Goal: Information Seeking & Learning: Compare options

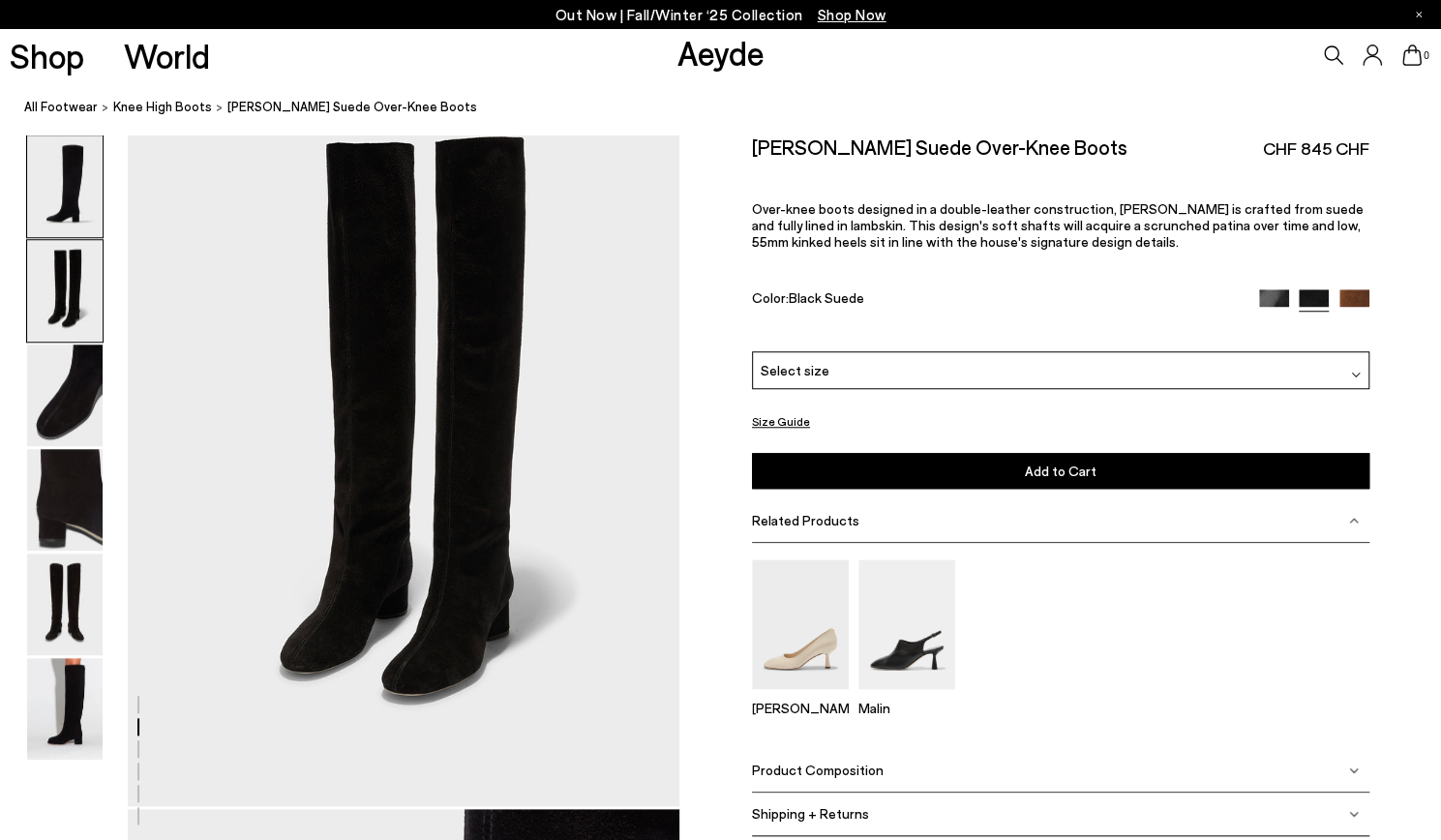
scroll to position [774, 0]
click at [70, 704] on img at bounding box center [65, 708] width 76 height 102
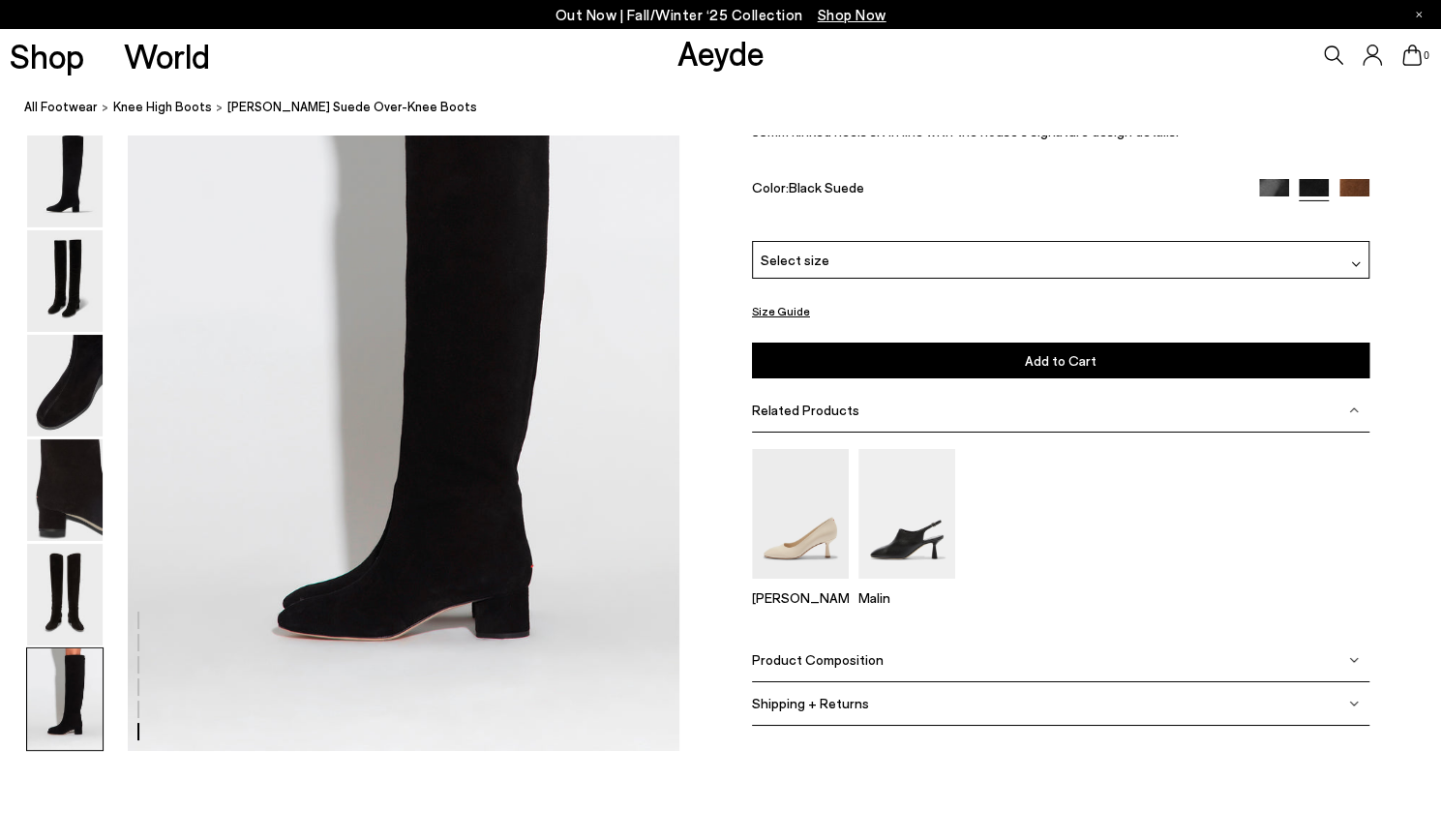
scroll to position [3797, 0]
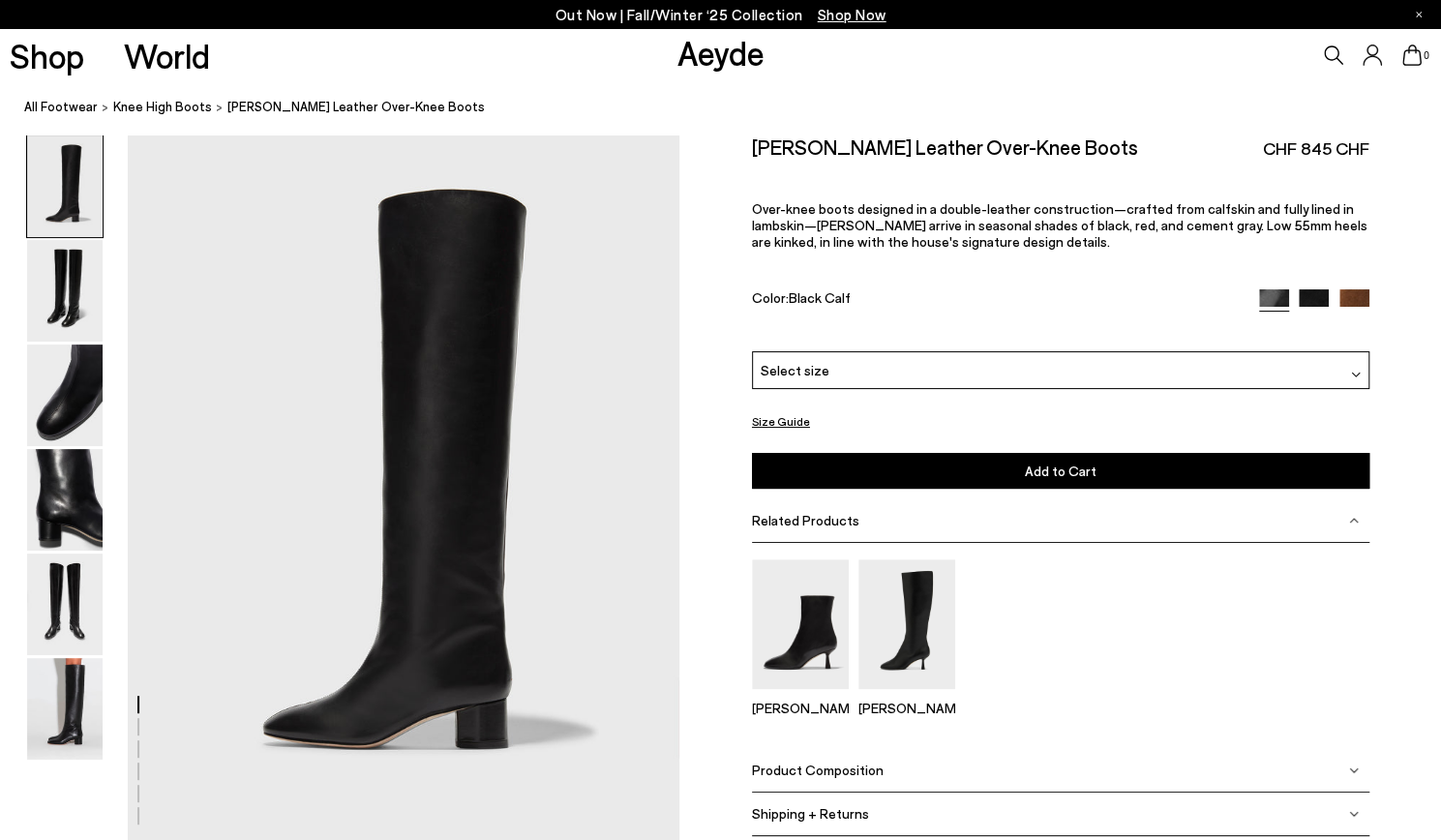
click at [1351, 292] on img at bounding box center [1354, 304] width 30 height 30
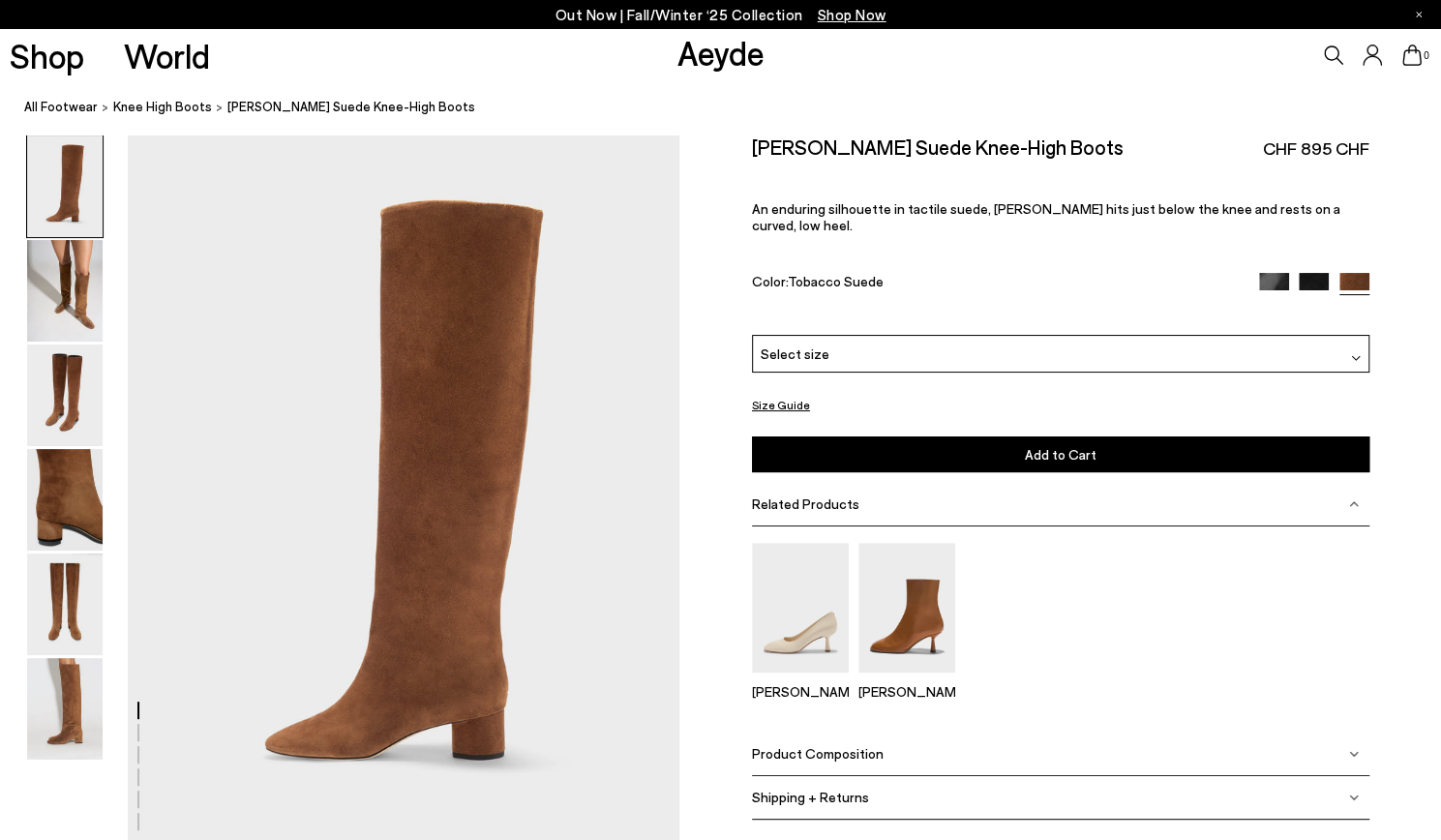
click at [1277, 273] on img at bounding box center [1273, 288] width 30 height 30
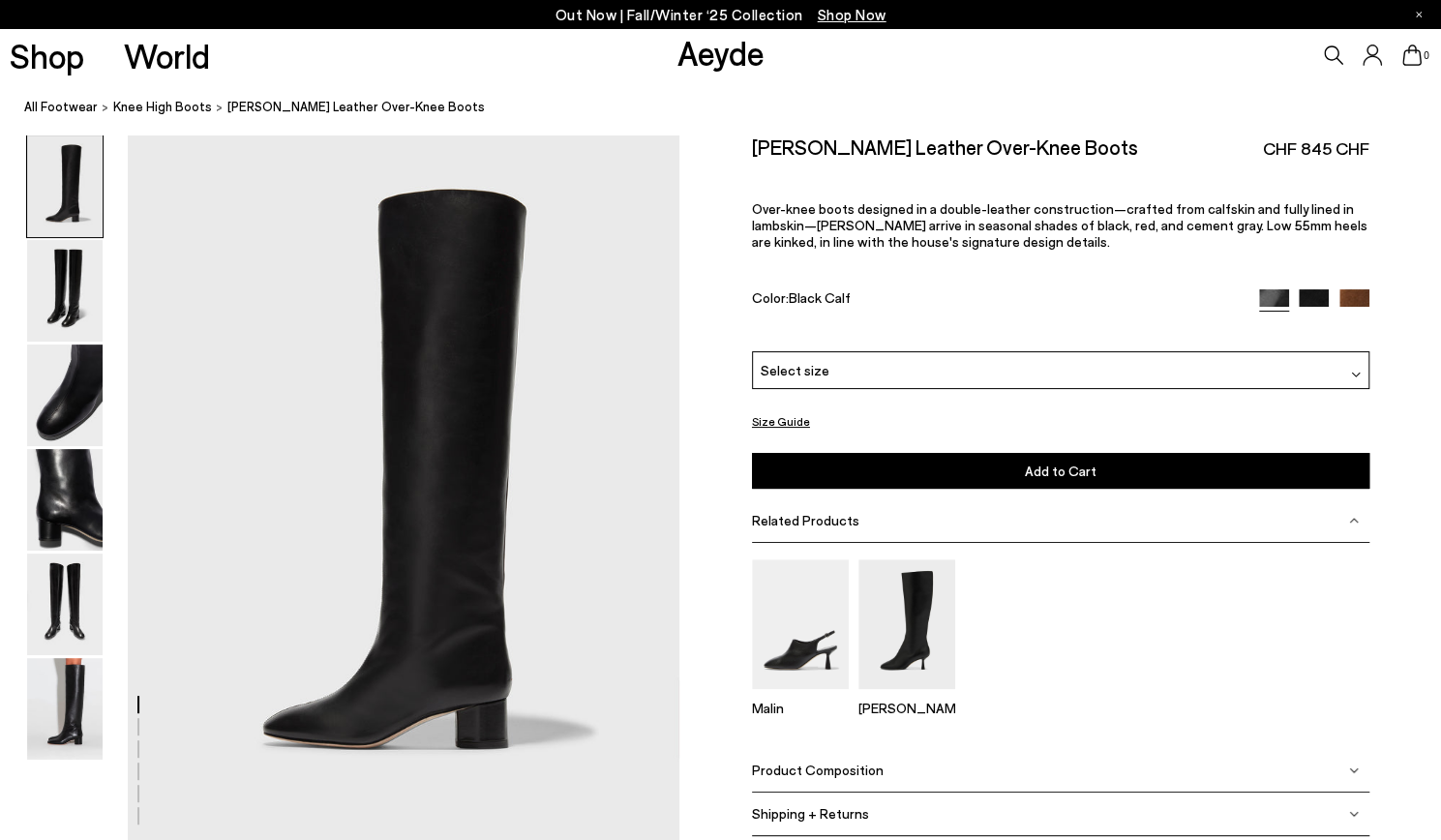
click at [67, 210] on img at bounding box center [65, 186] width 76 height 102
click at [159, 94] on nav "All Footwear knee high boots Willa Leather Over-Knee Boots" at bounding box center [733, 108] width 1417 height 53
click at [154, 100] on span "knee high boots" at bounding box center [163, 107] width 99 height 16
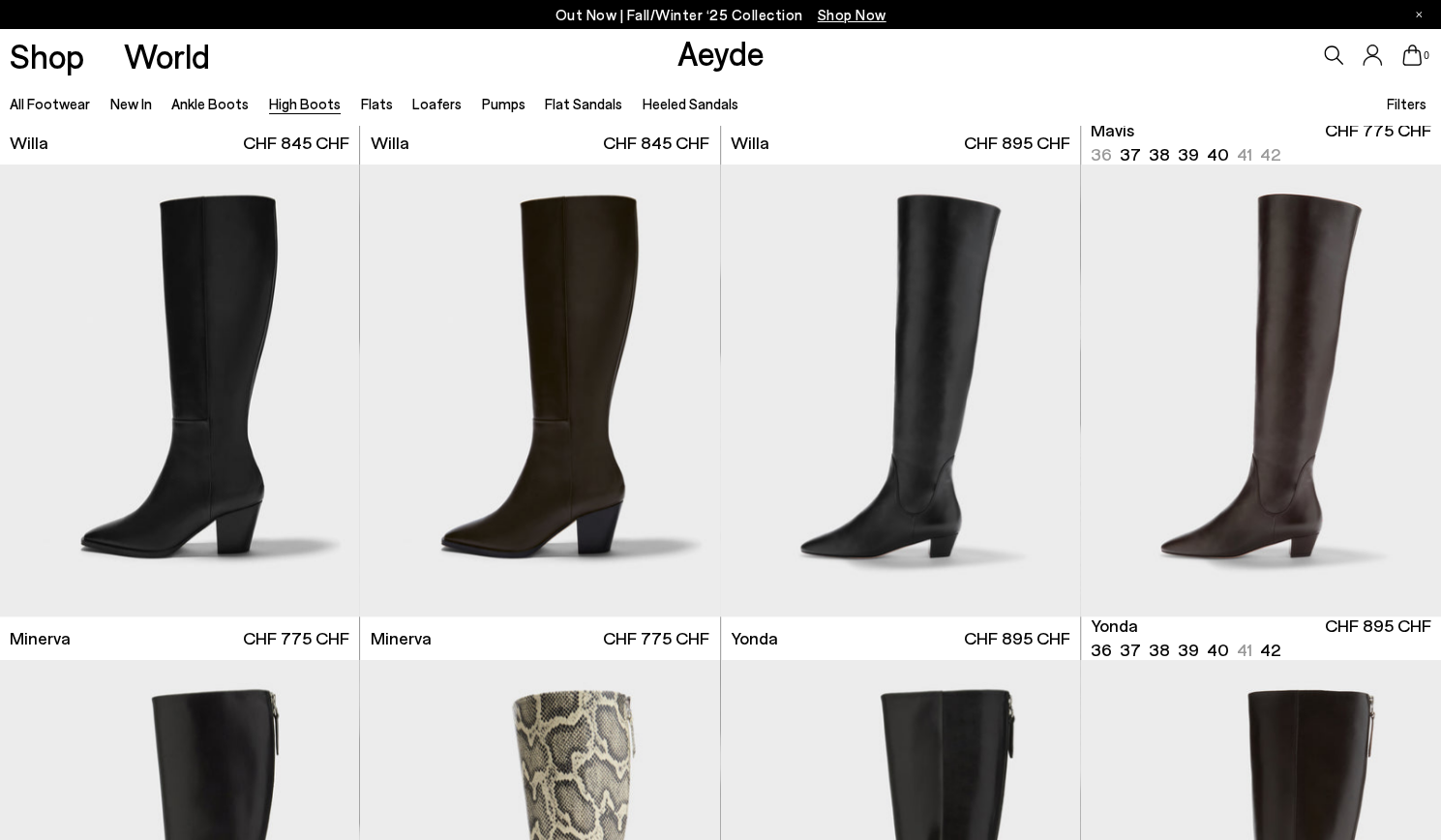
scroll to position [954, 0]
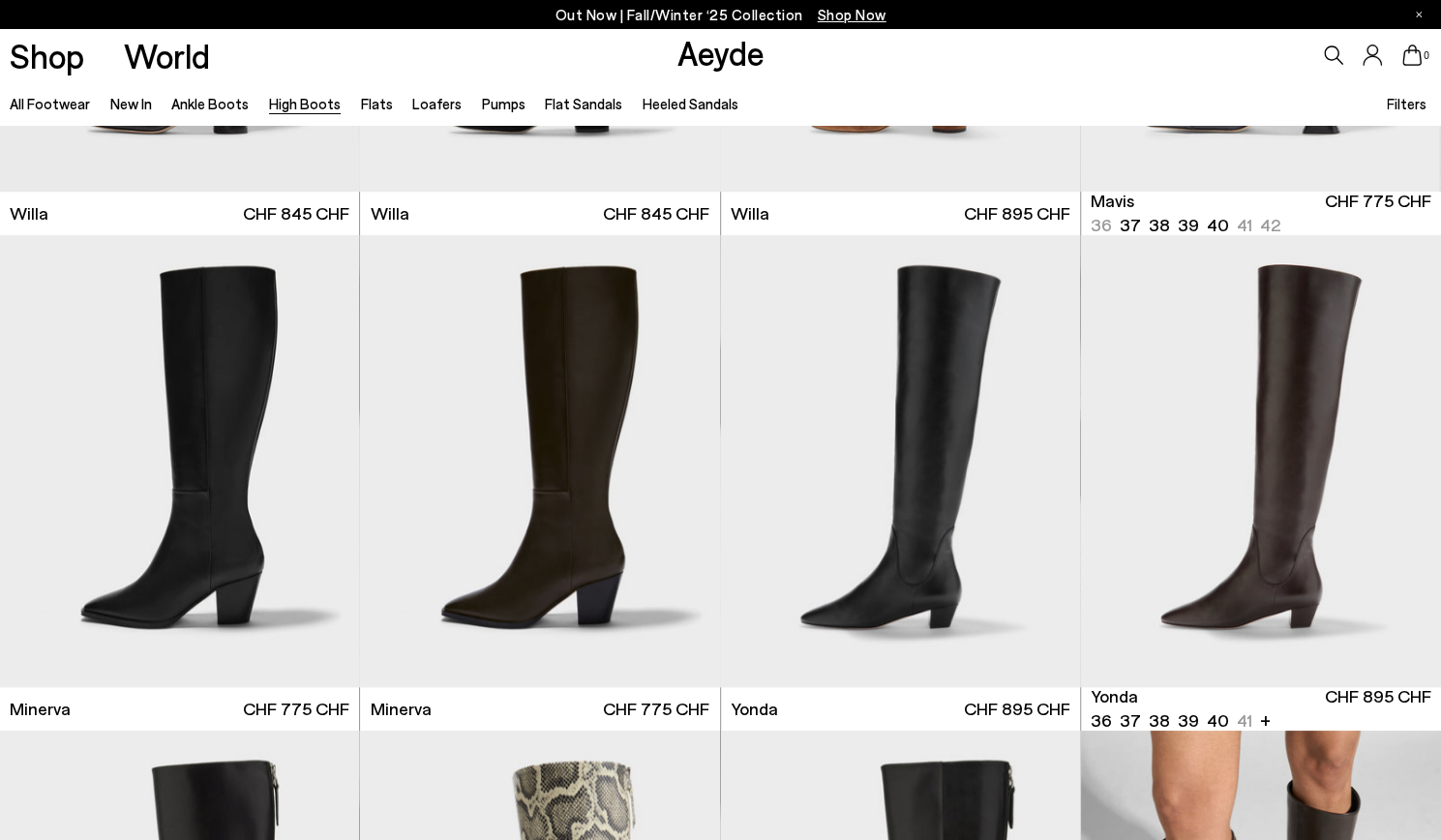
scroll to position [890, 0]
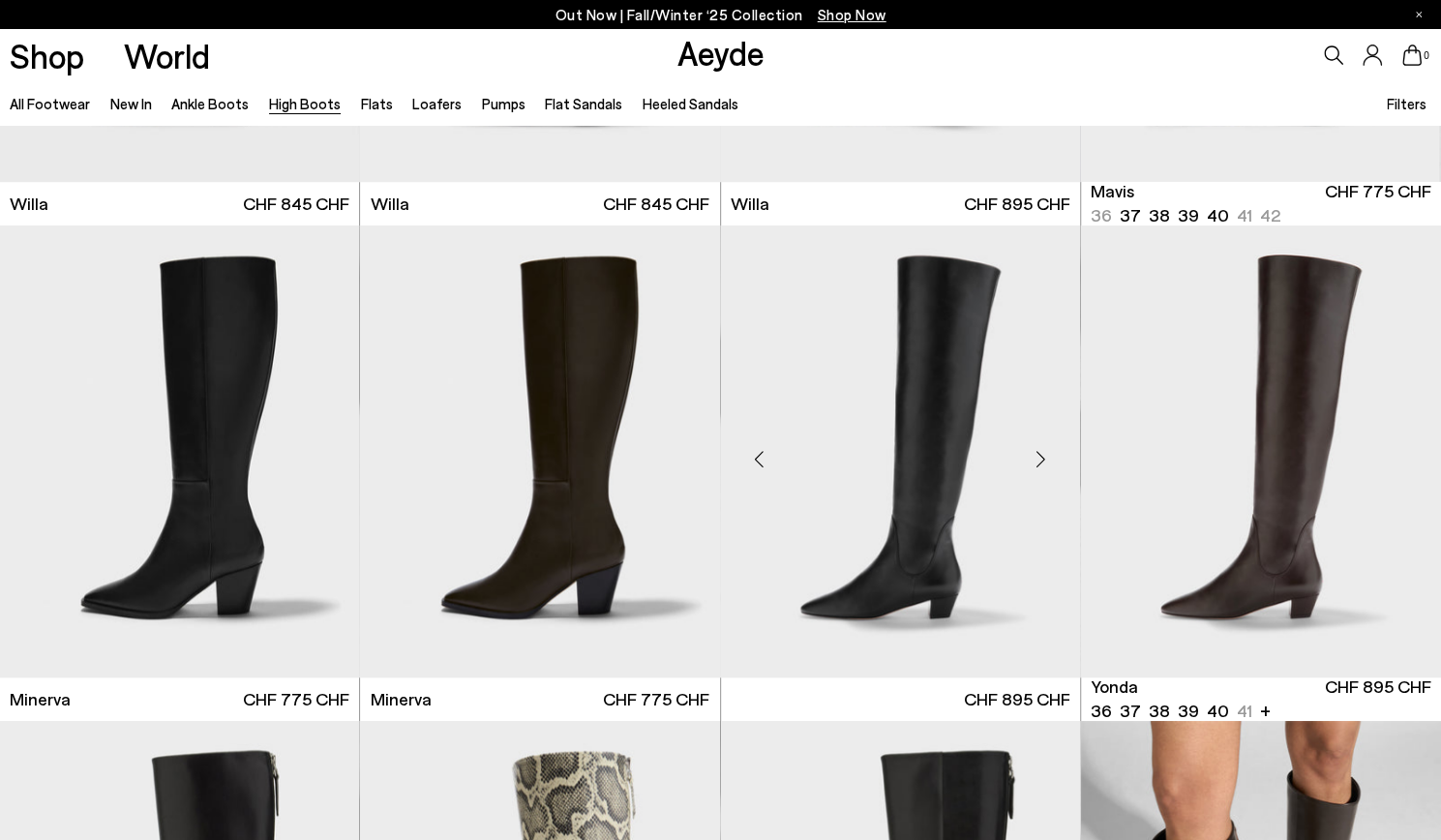
click at [976, 544] on img at bounding box center [900, 451] width 360 height 451
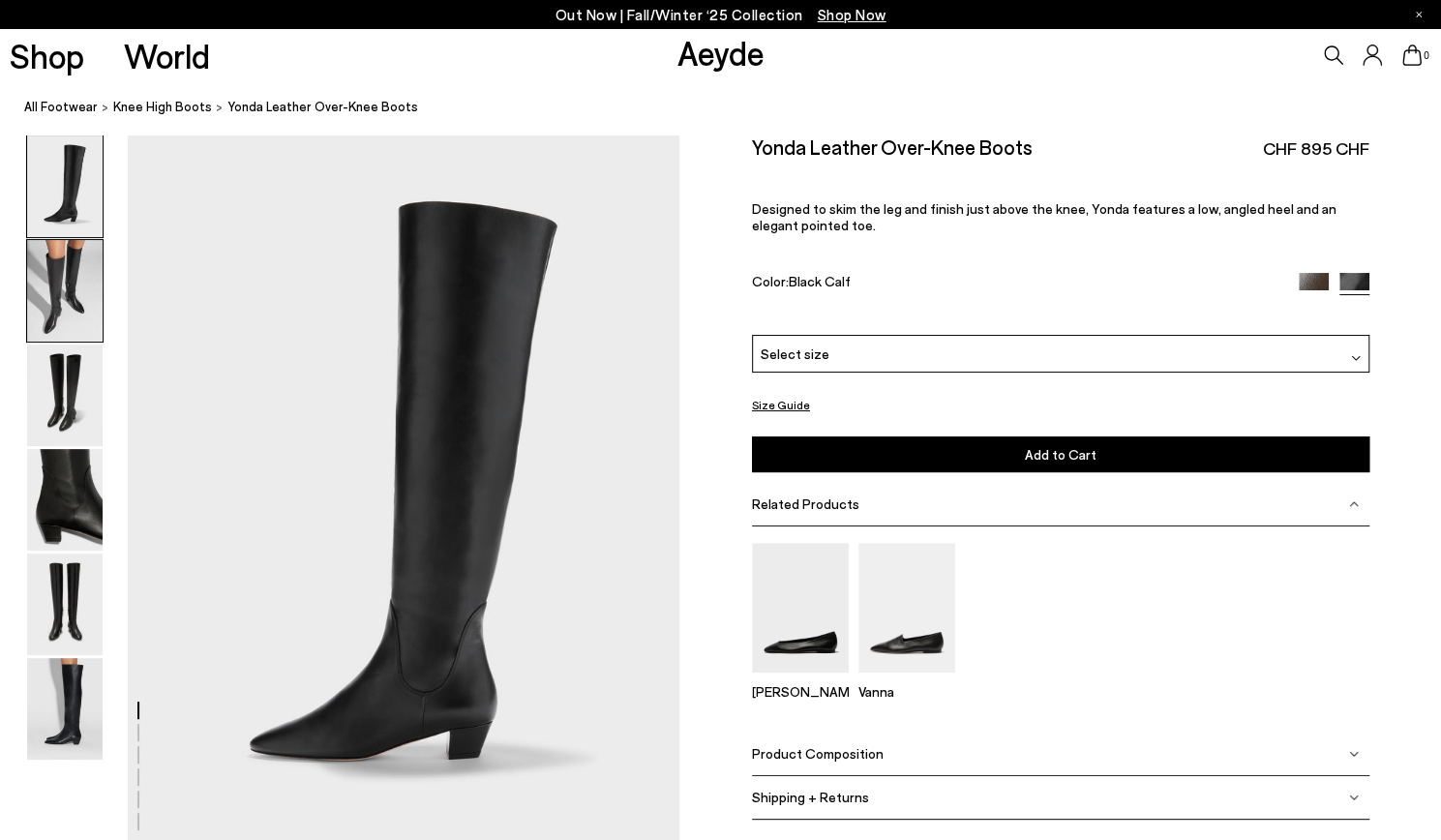
click at [57, 262] on img at bounding box center [65, 291] width 76 height 102
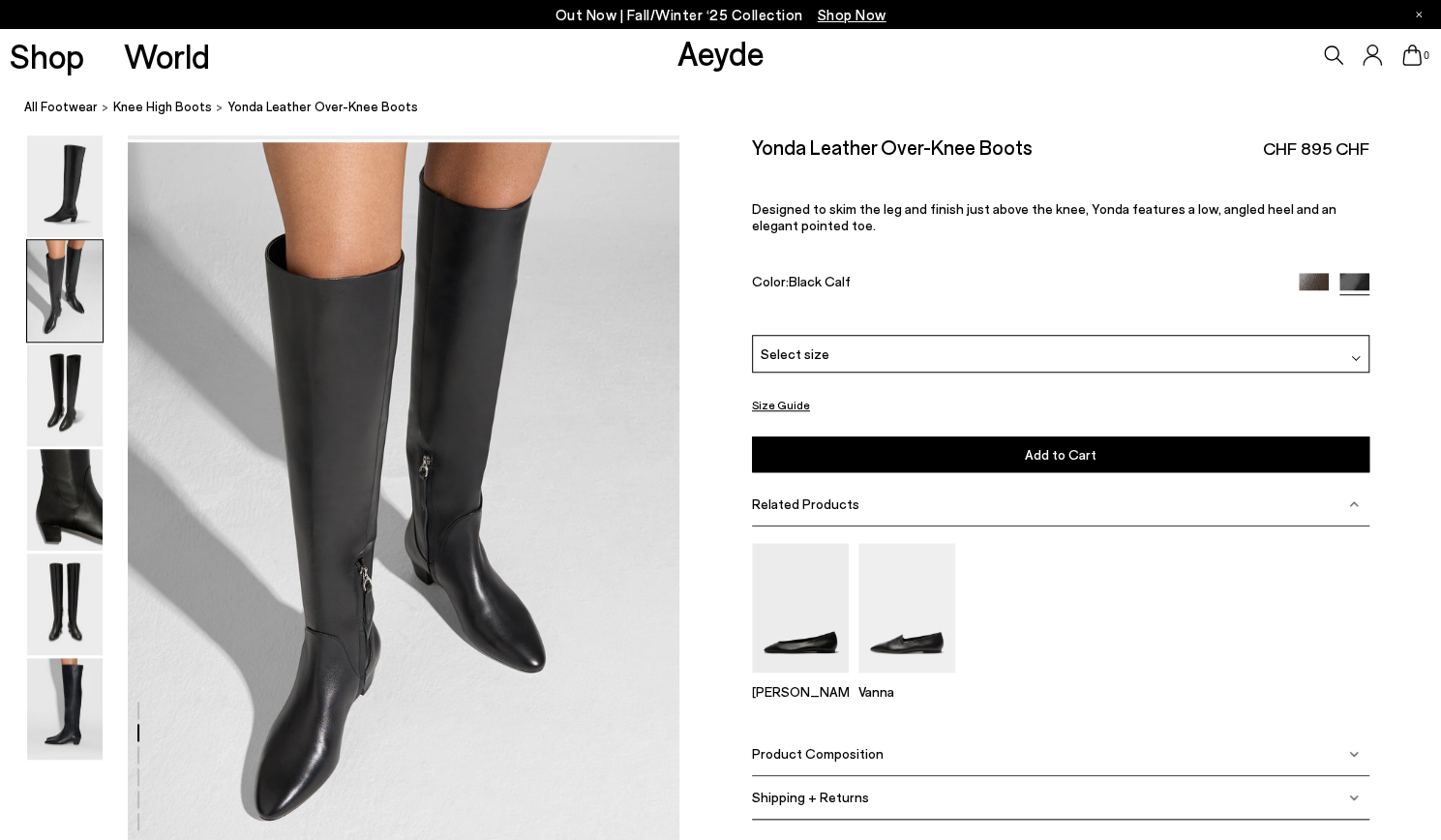
scroll to position [740, 0]
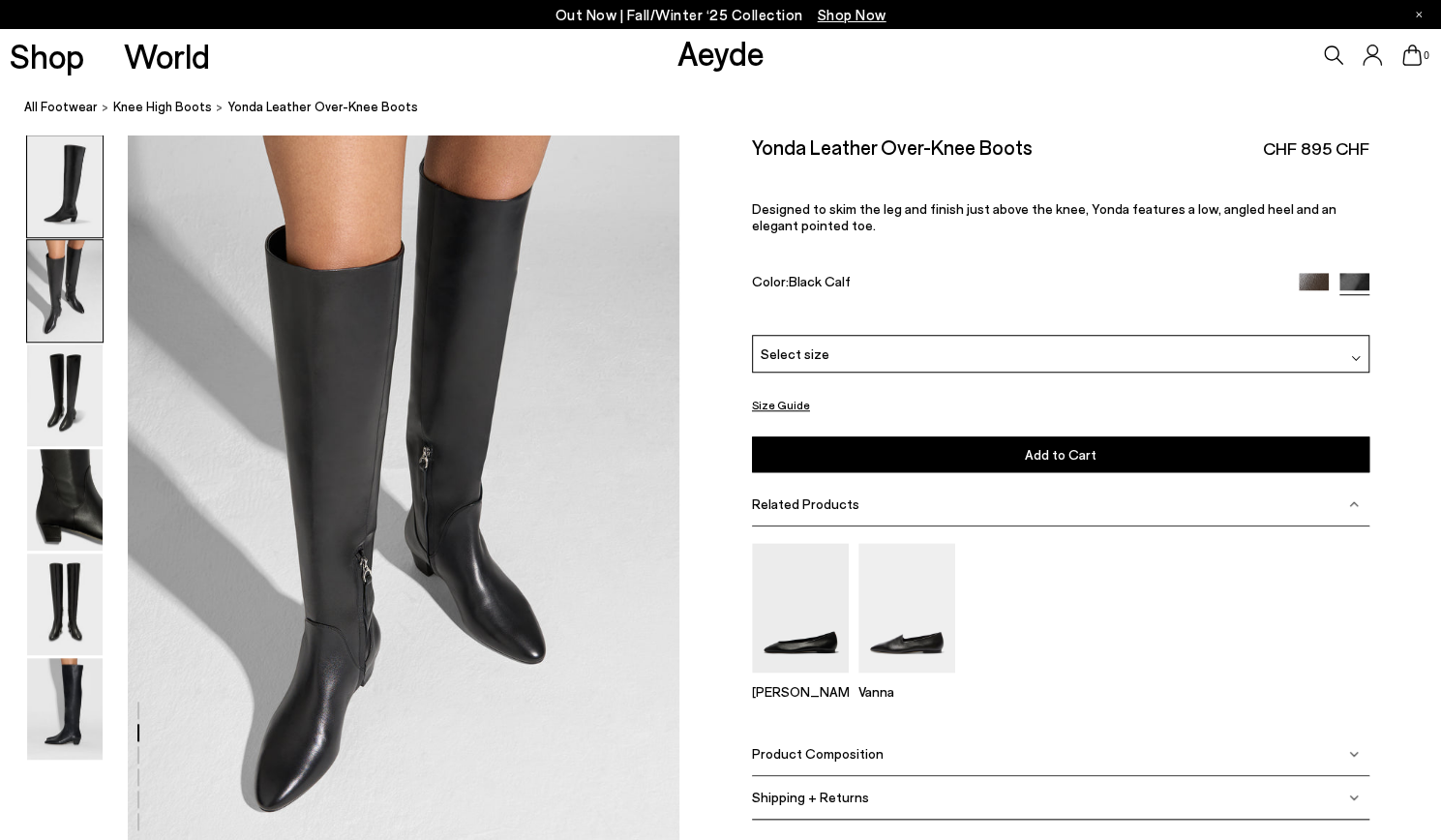
click at [72, 204] on img at bounding box center [65, 186] width 76 height 102
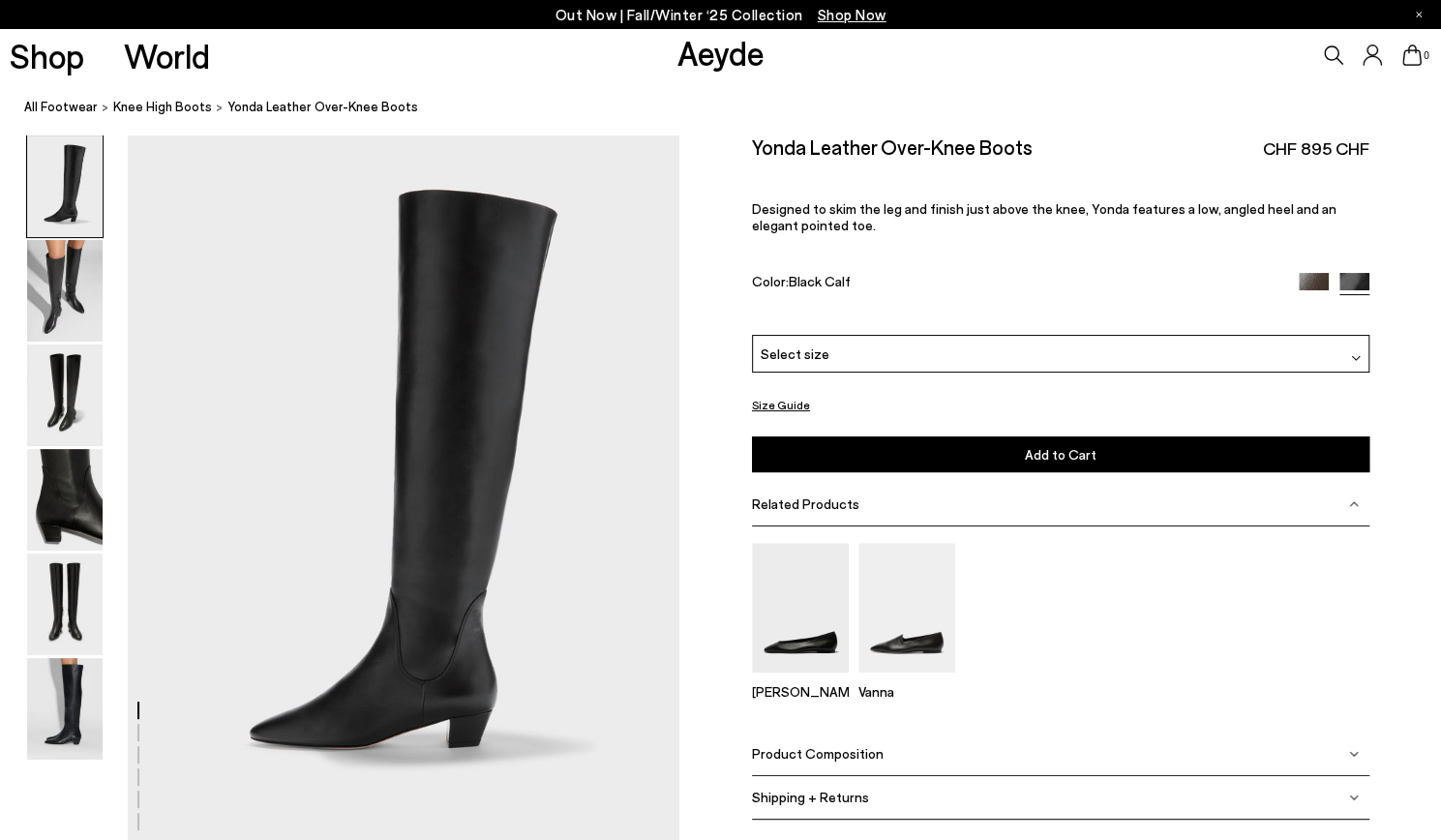
scroll to position [0, 0]
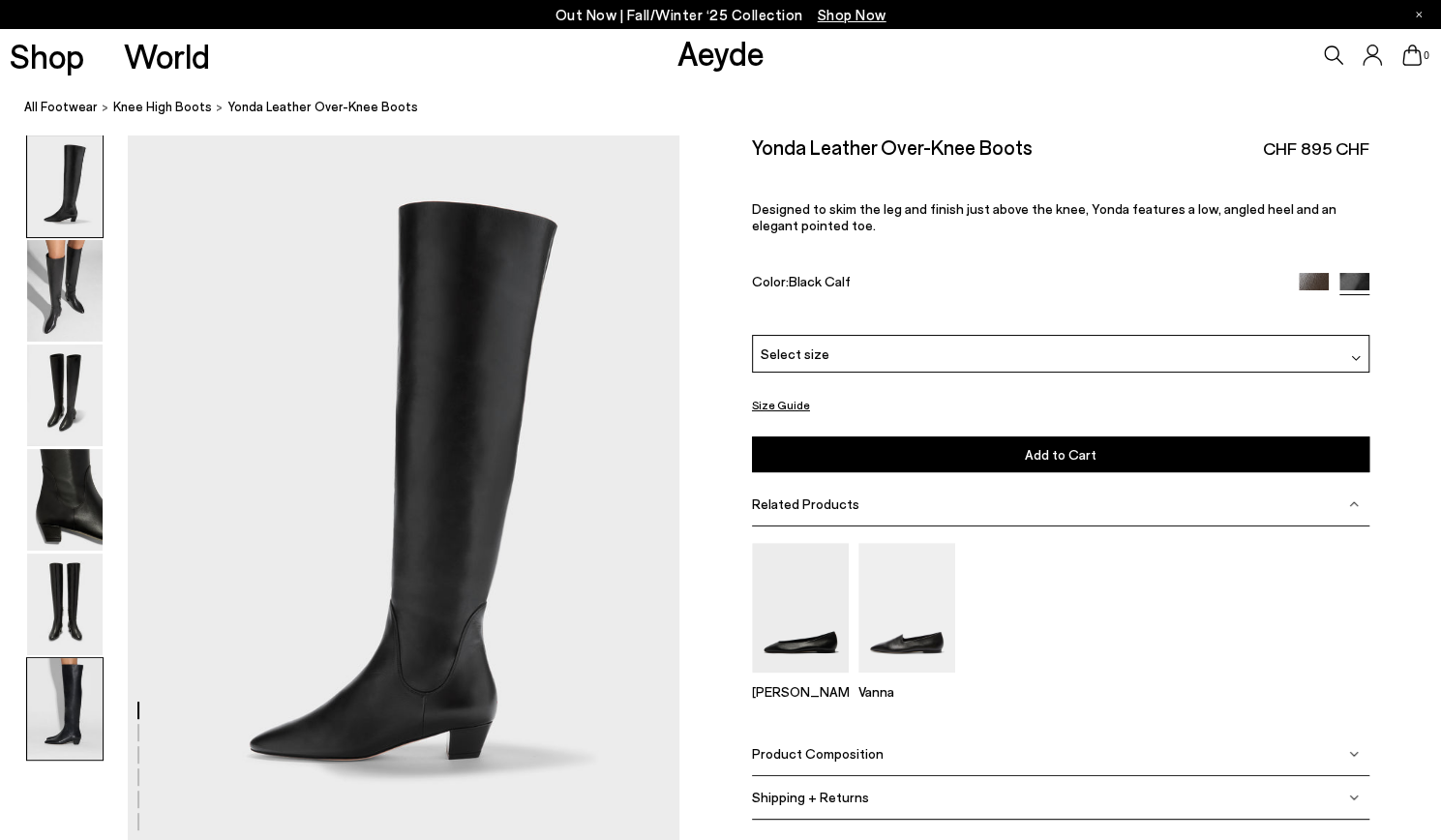
click at [60, 687] on img at bounding box center [65, 708] width 76 height 102
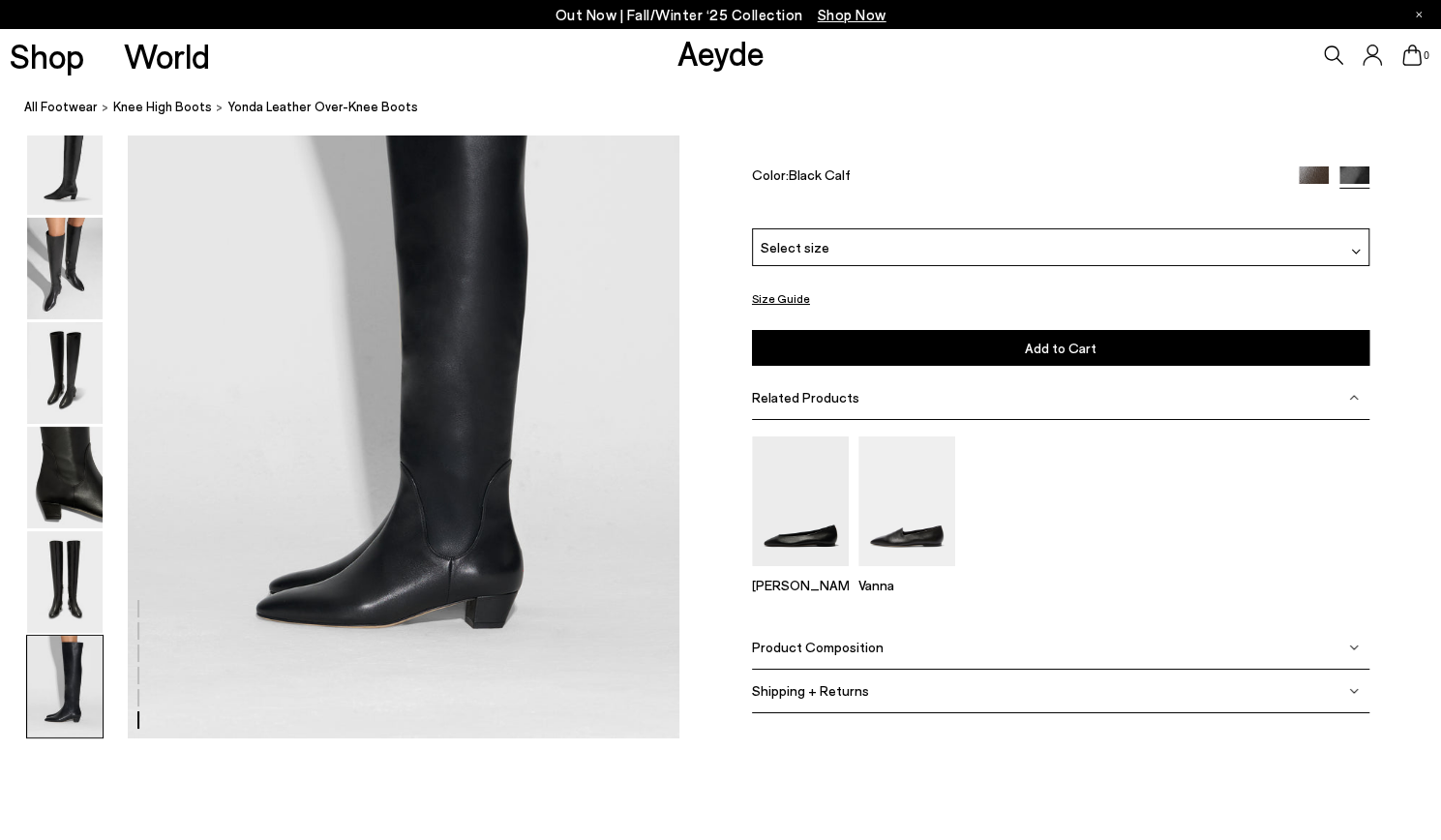
scroll to position [3827, 0]
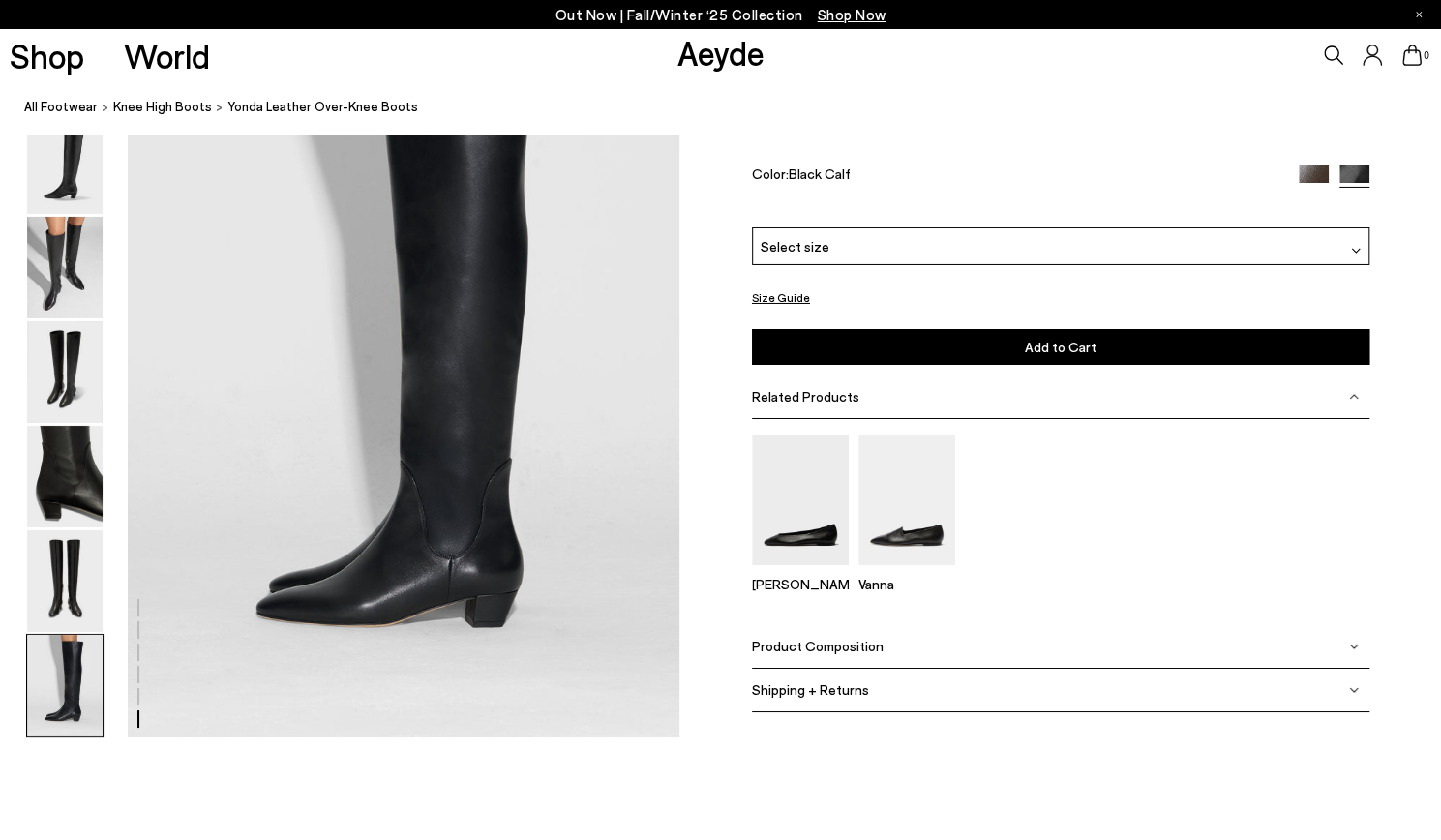
click at [1141, 255] on div "Select size" at bounding box center [1060, 247] width 617 height 38
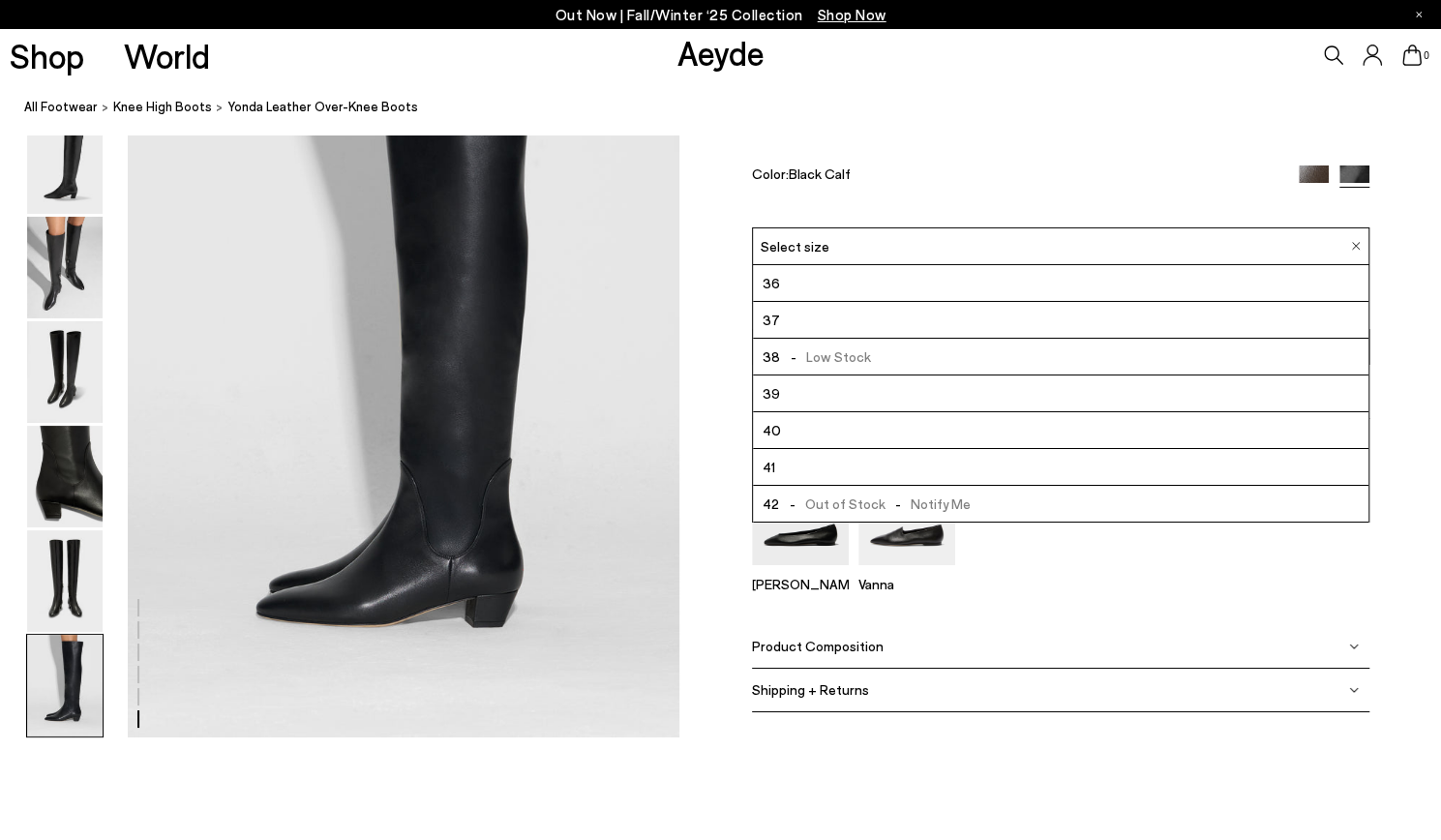
click at [1322, 167] on img at bounding box center [1313, 181] width 30 height 30
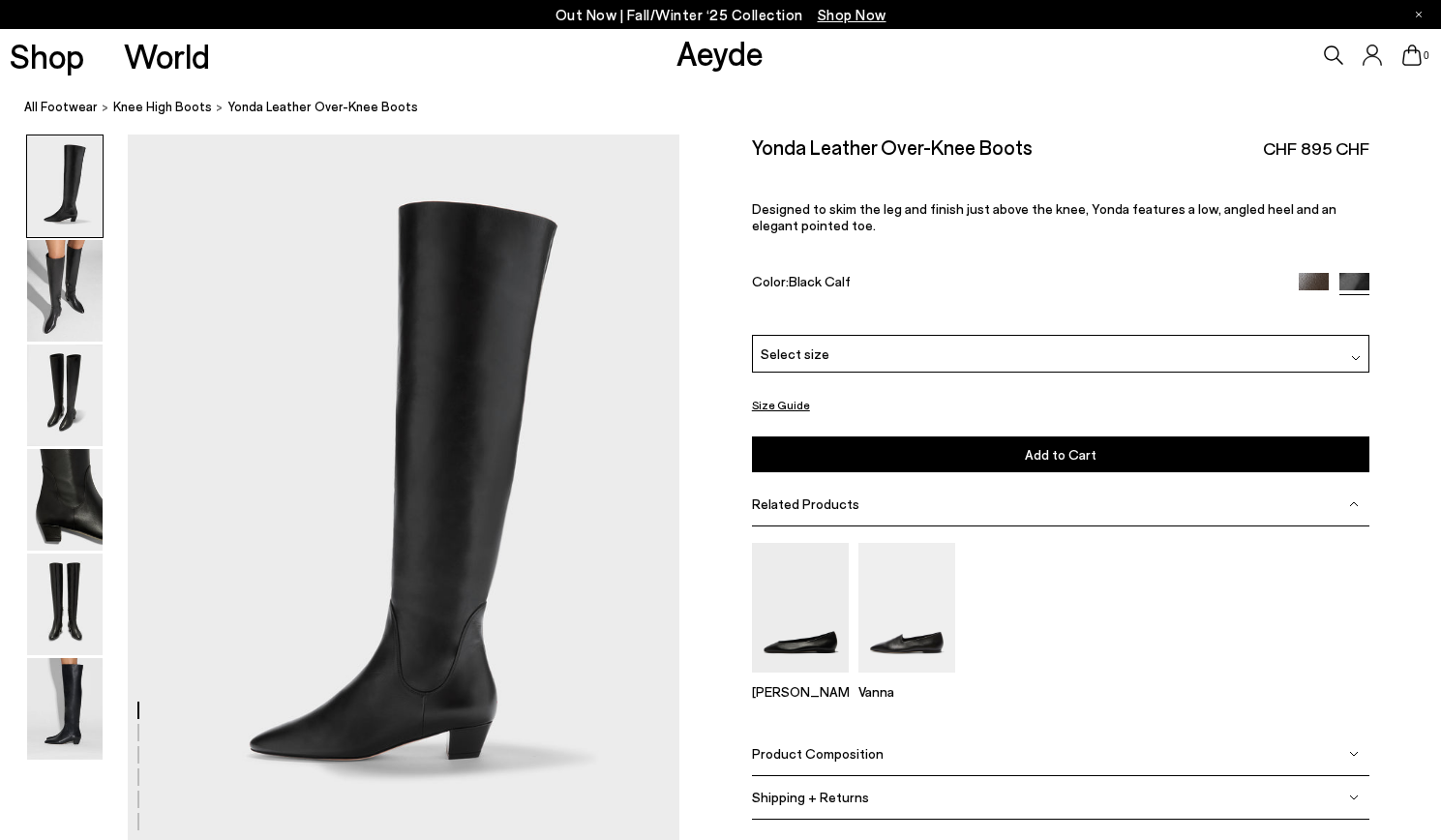
scroll to position [3827, 0]
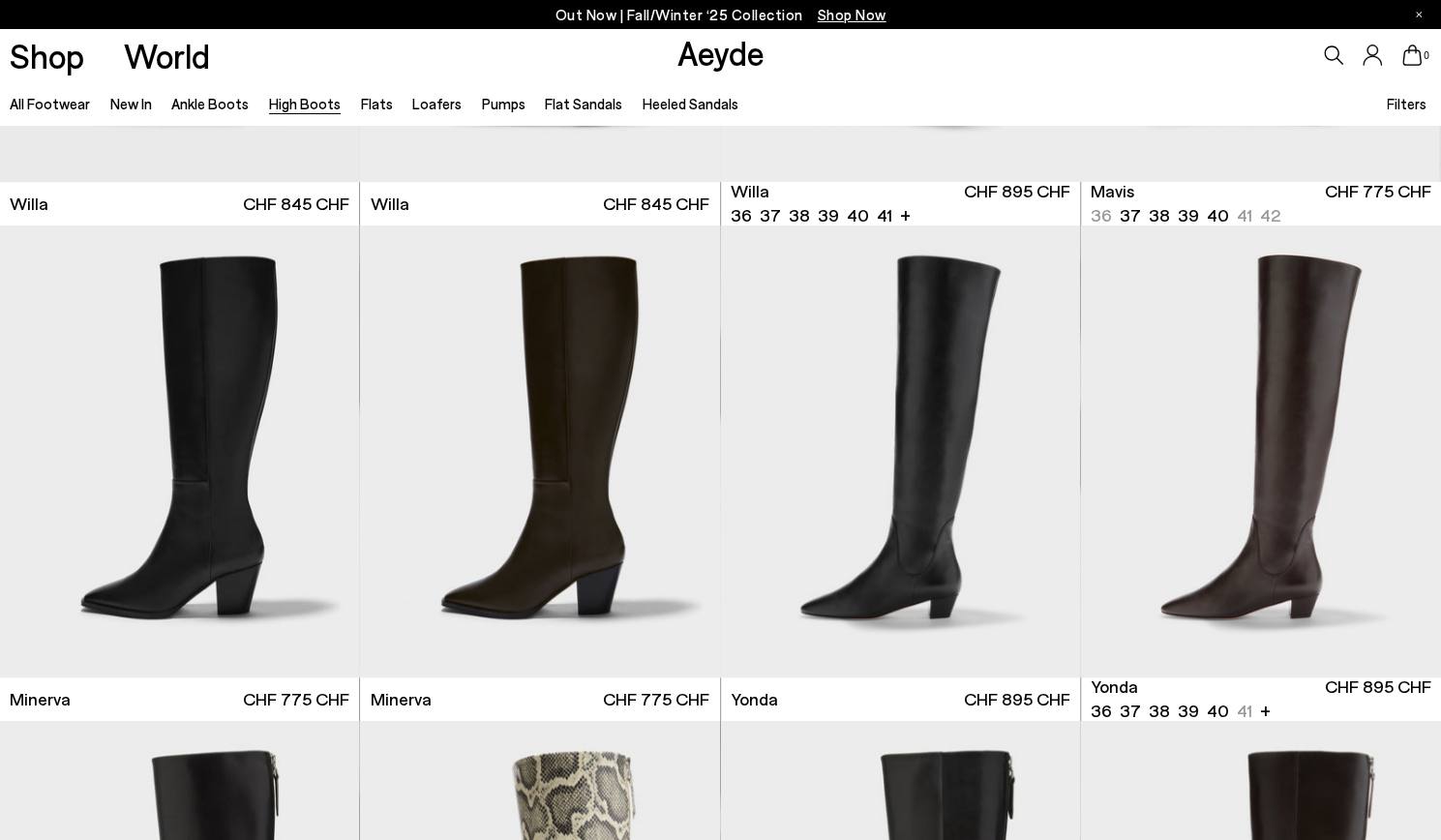
scroll to position [890, 0]
